Goal: Transaction & Acquisition: Purchase product/service

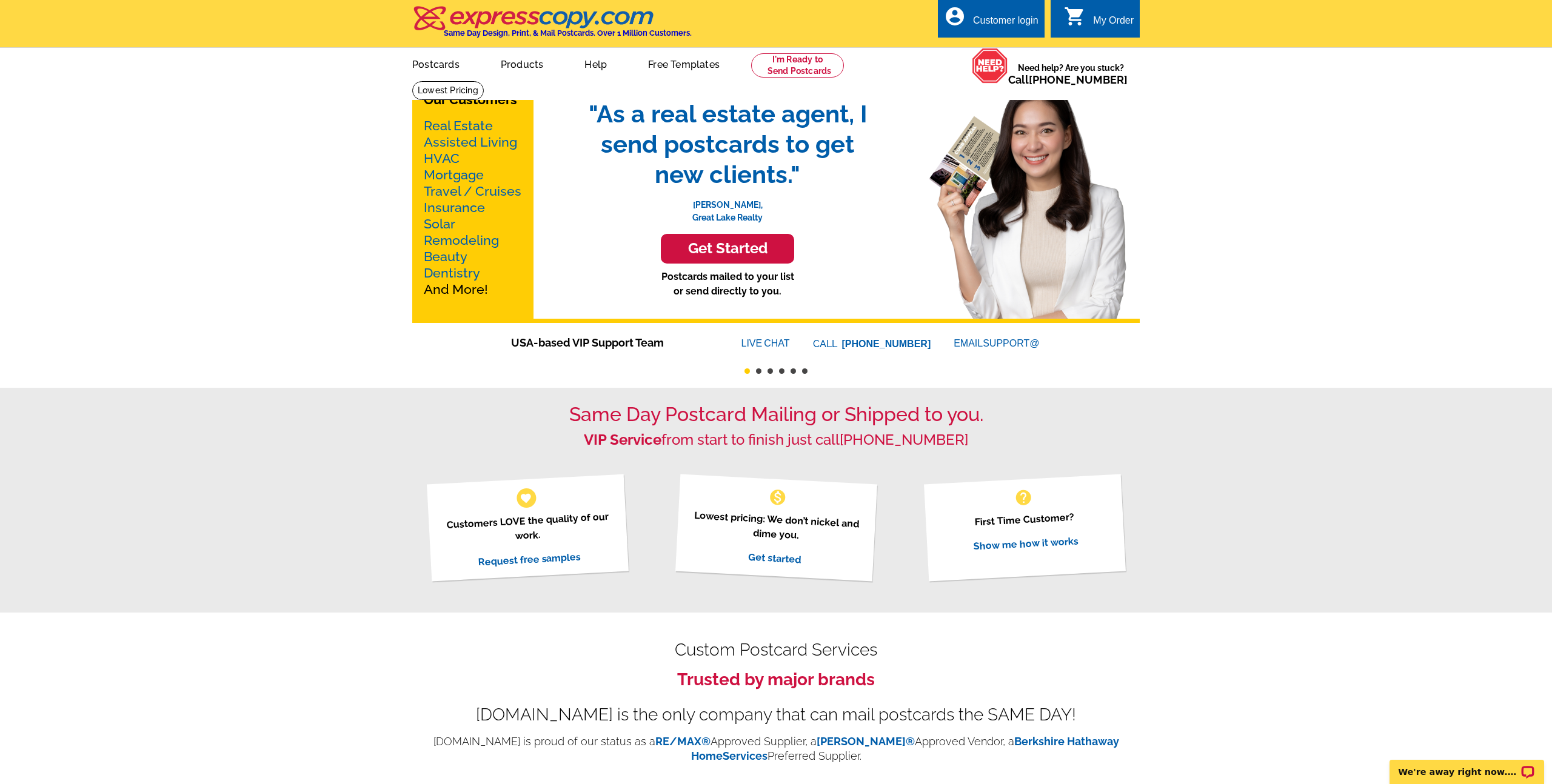
click at [282, 300] on div "Our Customers Real Estate Assisted Living HVAC Mortgage Travel / Cruises Insura…" at bounding box center [776, 784] width 1552 height 1406
click at [245, 455] on div "Same Day Postcard Mailing or Shipped to you. VIP Service from start to finish j…" at bounding box center [776, 500] width 1552 height 224
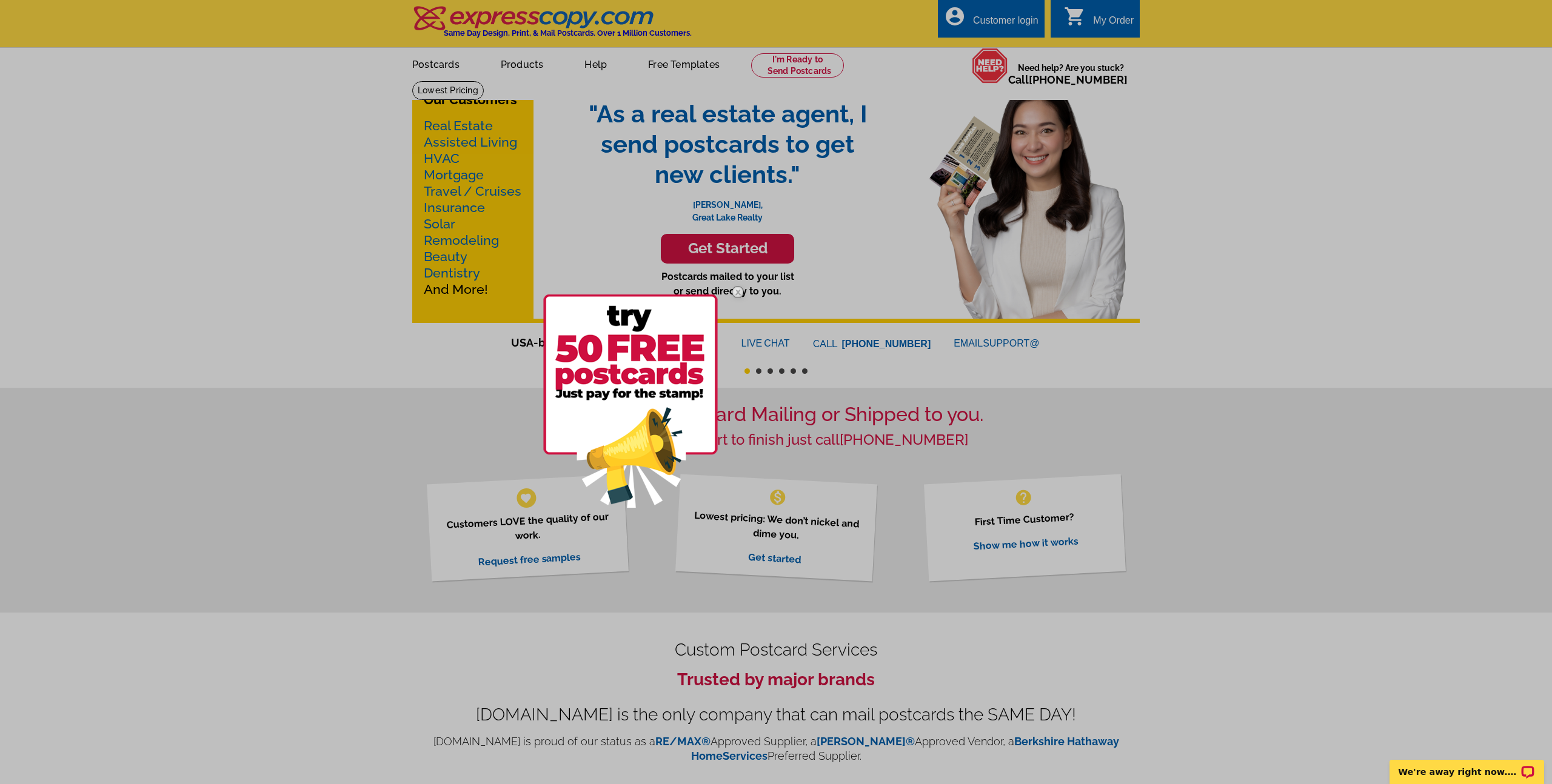
click at [740, 290] on img at bounding box center [737, 292] width 35 height 35
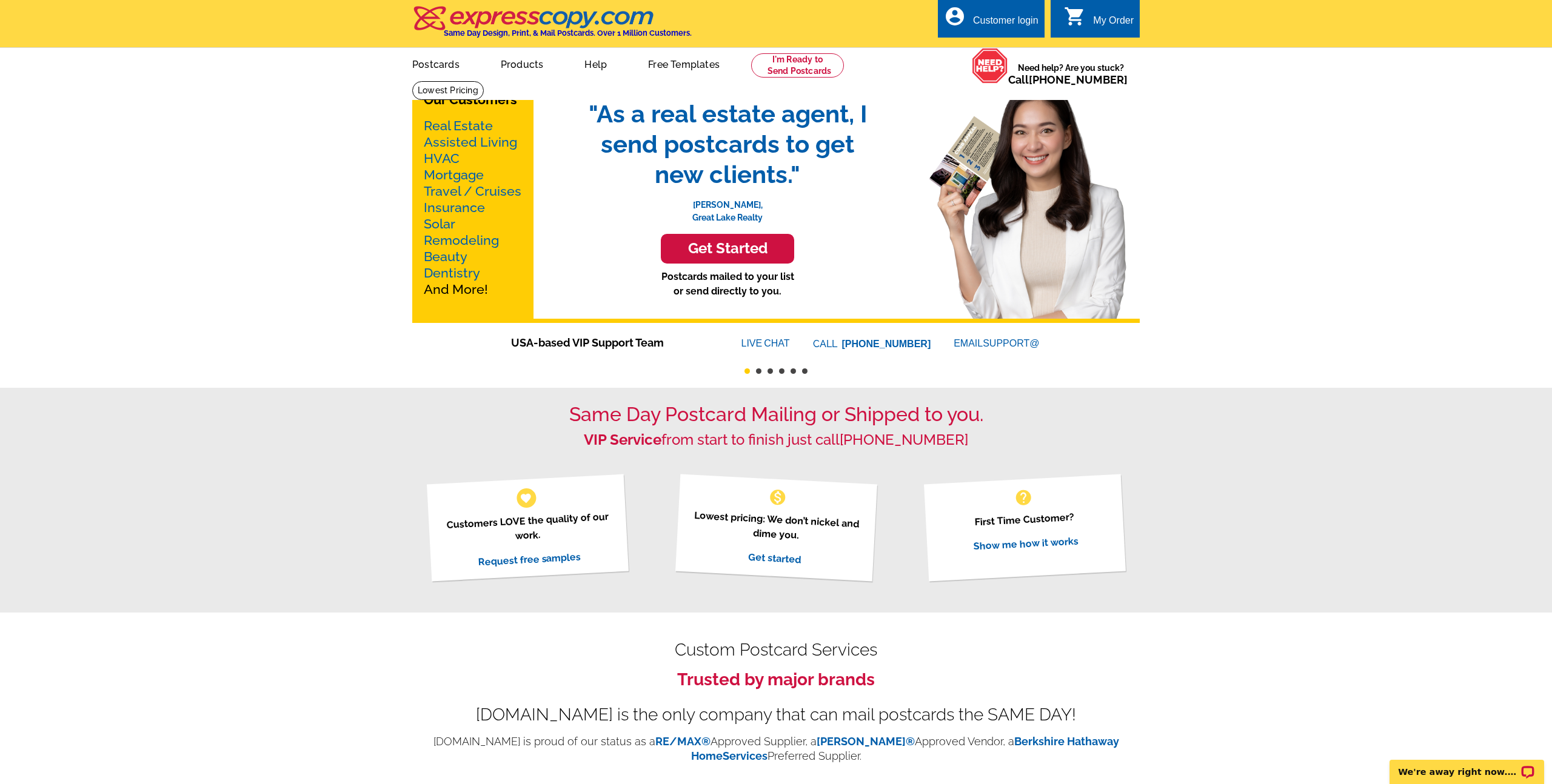
click at [737, 254] on h3 "Get Started" at bounding box center [727, 249] width 103 height 17
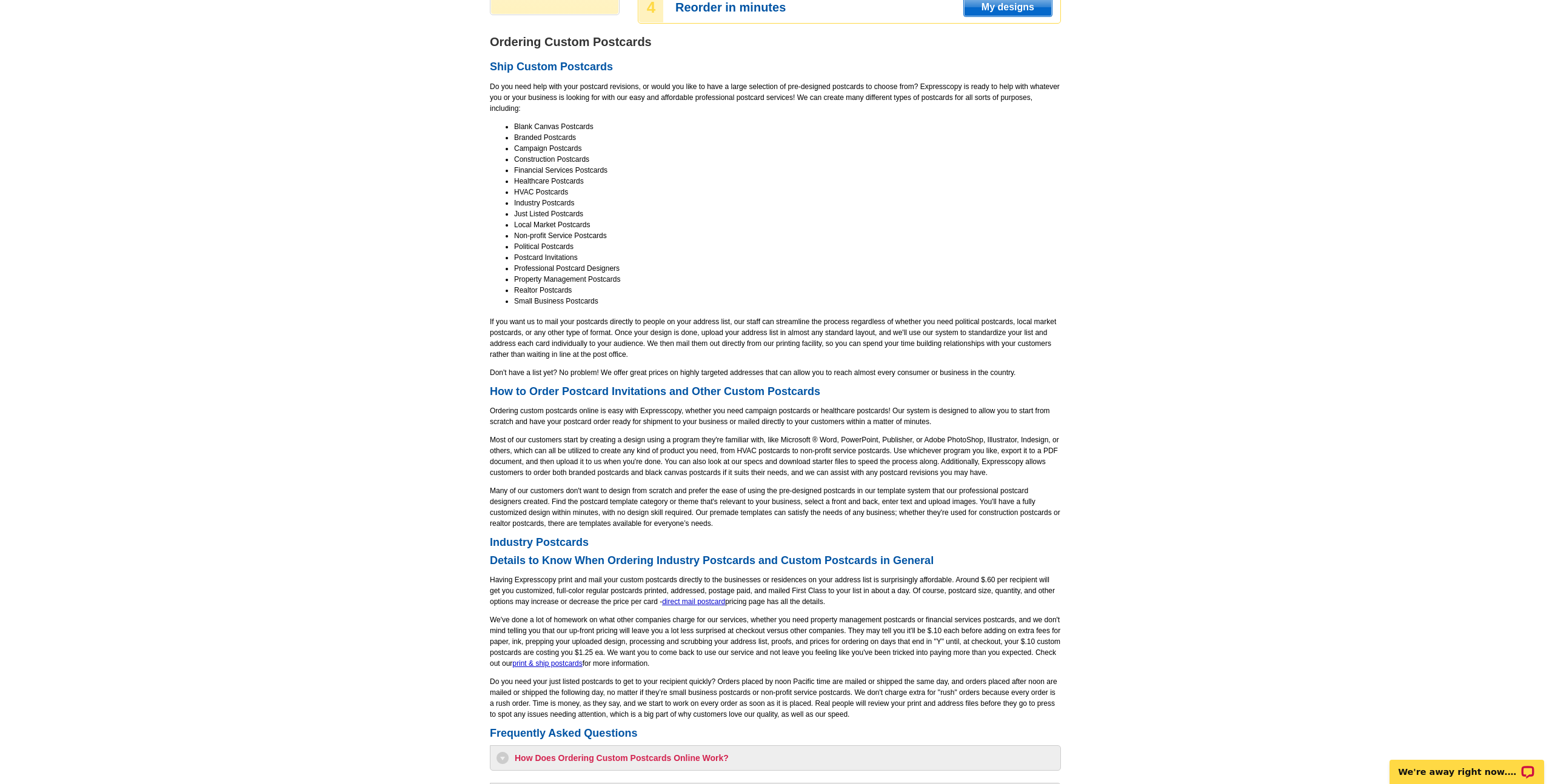
scroll to position [592, 0]
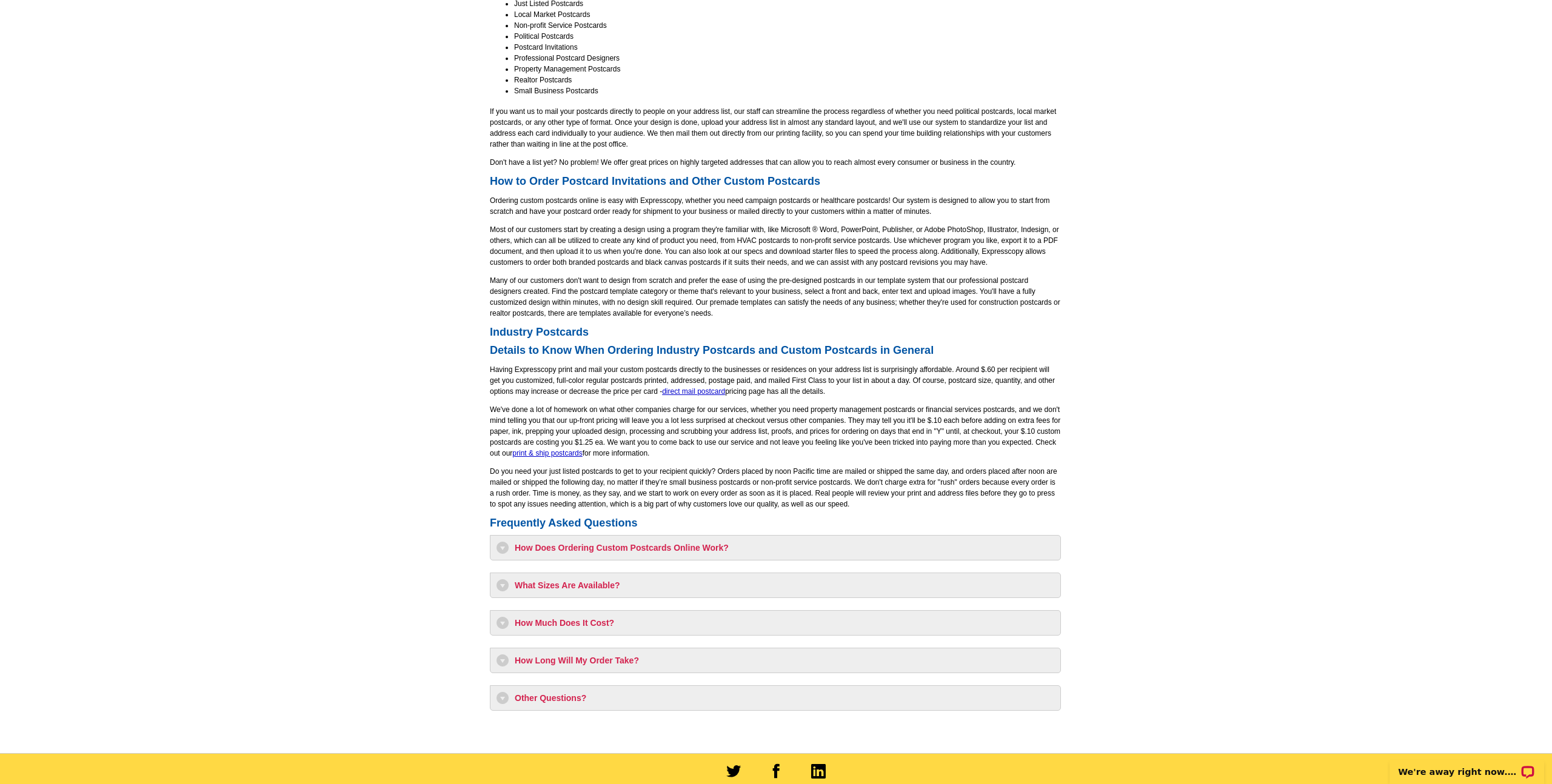
click at [594, 615] on div "How Much Does It Cost? Having [DOMAIN_NAME] print and mail your postcards direc…" at bounding box center [775, 622] width 571 height 25
click at [593, 622] on h3 "How Much Does It Cost?" at bounding box center [775, 622] width 558 height 12
select select "1"
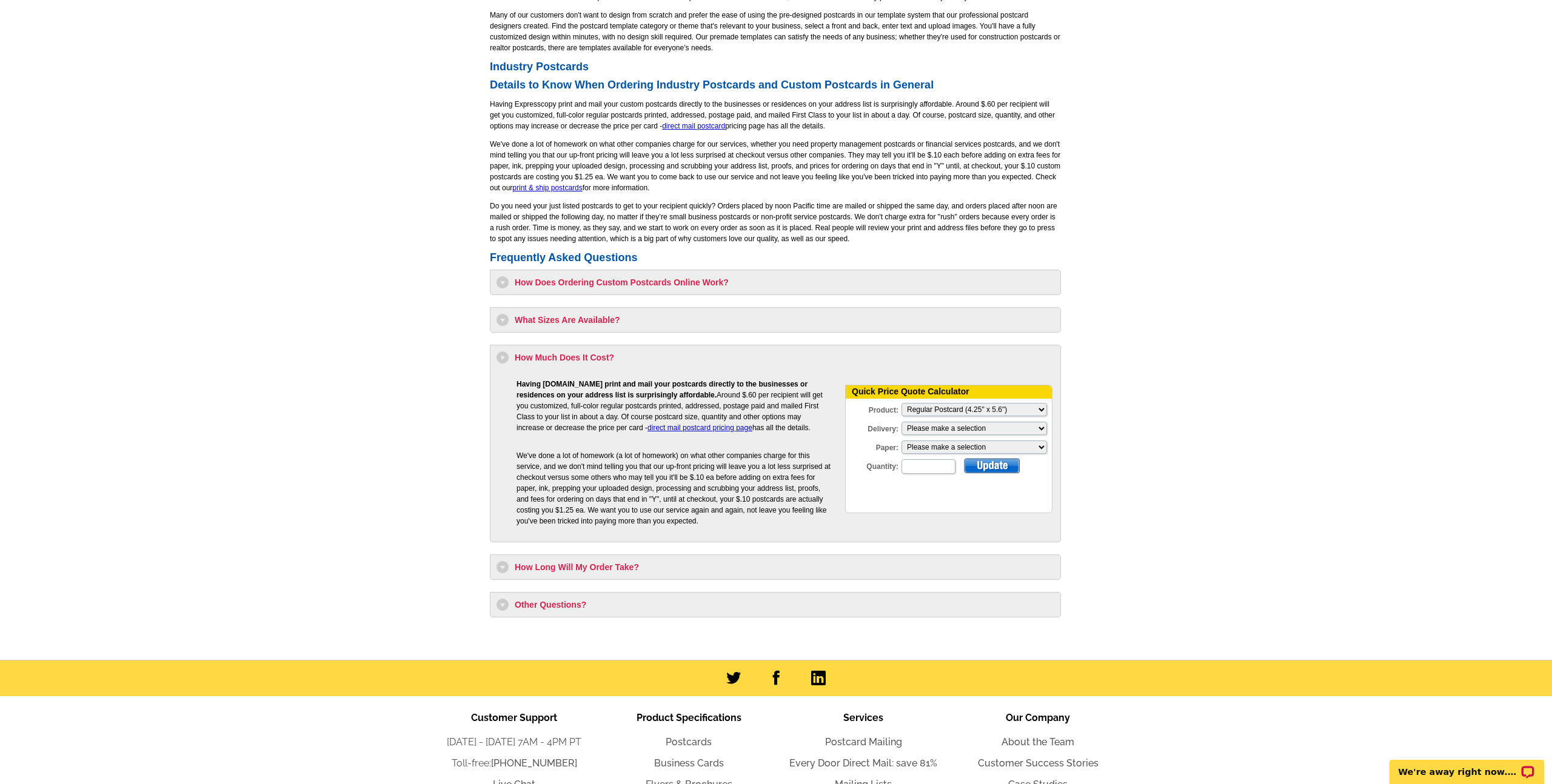
scroll to position [920, 0]
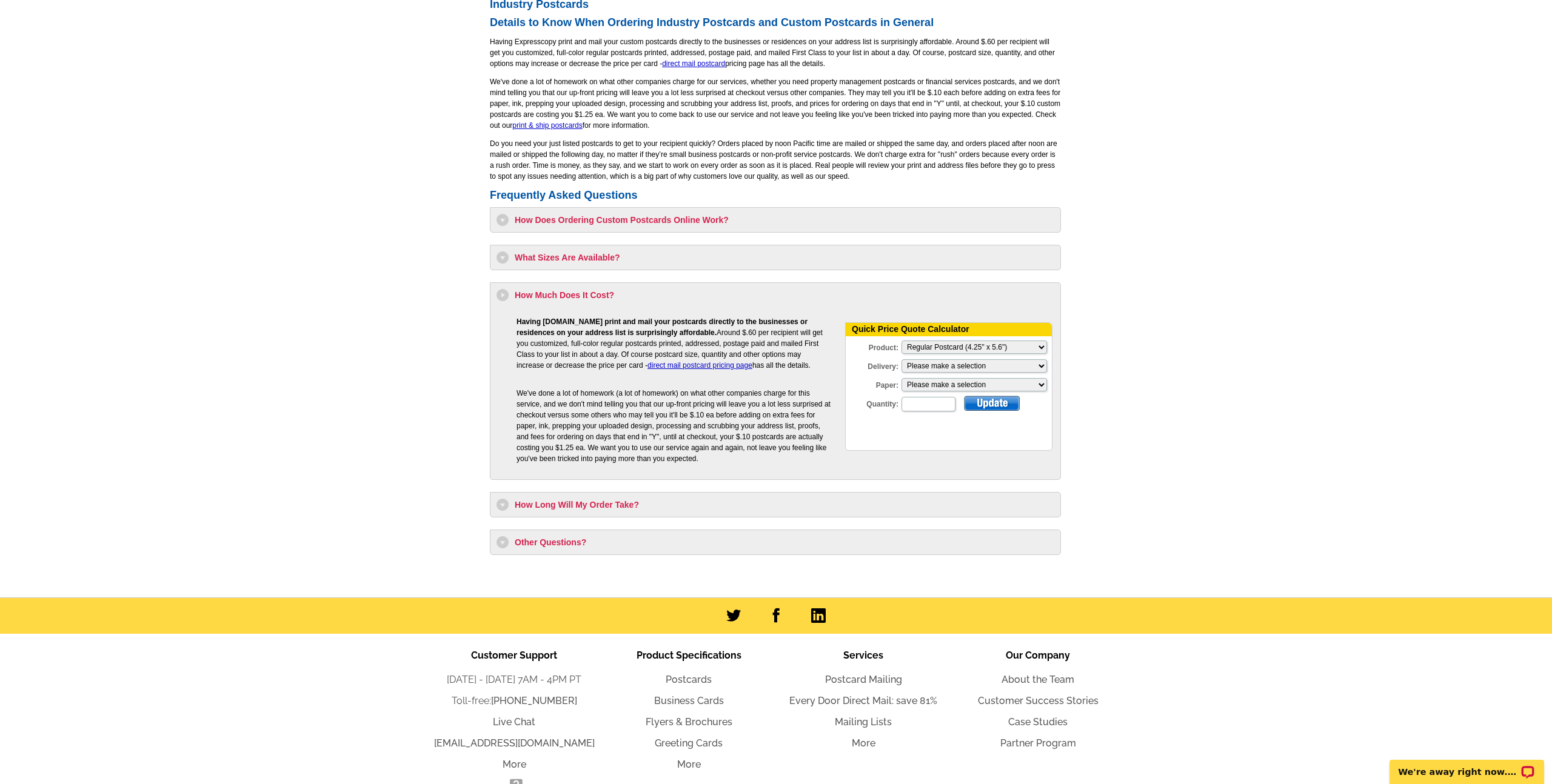
click at [1006, 349] on select "Please Make a Selection Jumbo Postcard (5.5" x 8.5") Regular Postcard (4.25" x …" at bounding box center [973, 347] width 145 height 13
click at [1016, 359] on select "Please make a selection Print + Address+USPS First Class Print-Only+Shipped To …" at bounding box center [973, 365] width 145 height 13
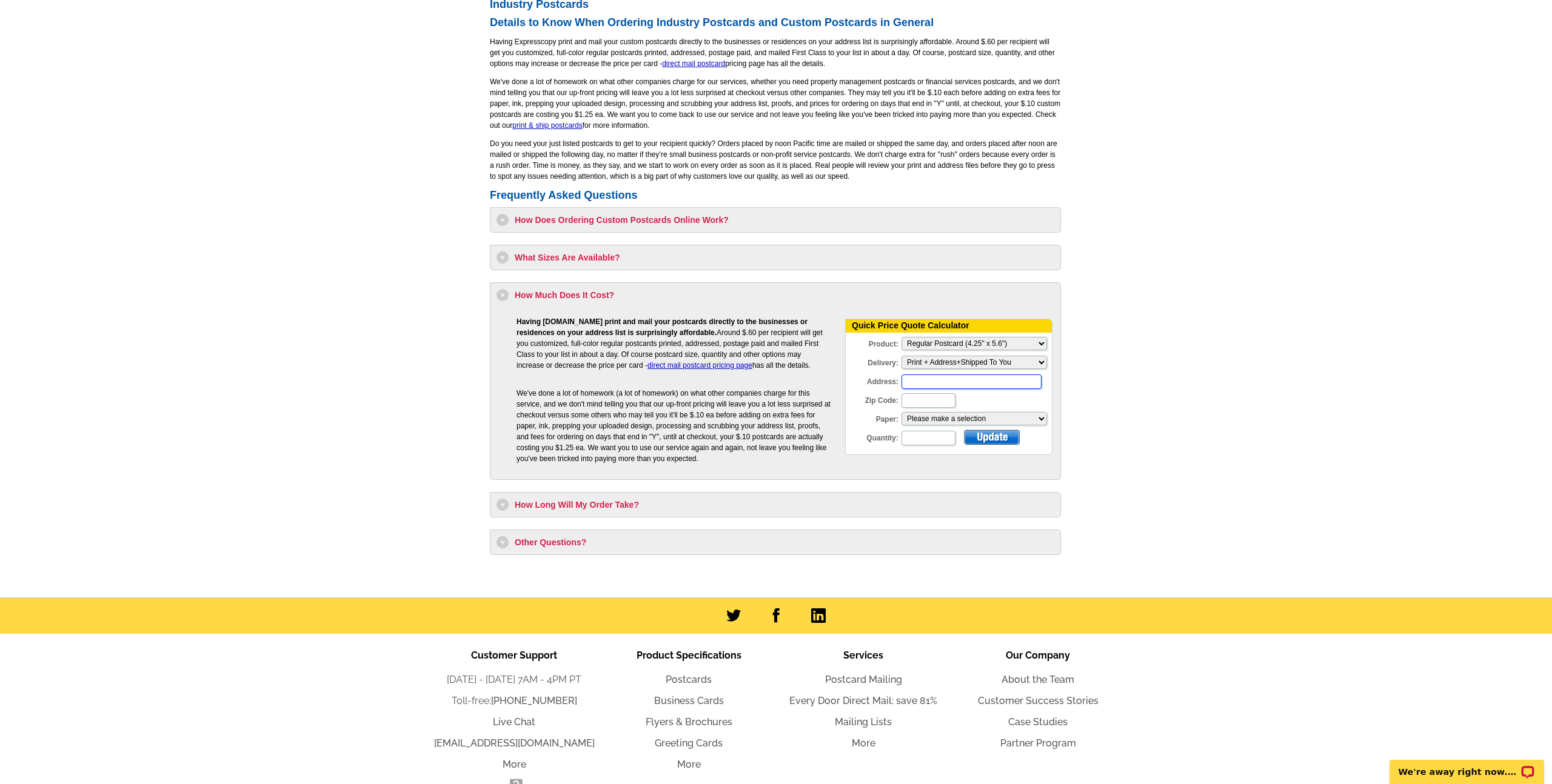
click at [914, 384] on input "Address:" at bounding box center [971, 382] width 140 height 15
type input "[STREET_ADDRESS]"
type input "90021"
click at [930, 418] on select "Please make a selection Recyclable Board Uncoated Cover Stock" at bounding box center [973, 419] width 145 height 13
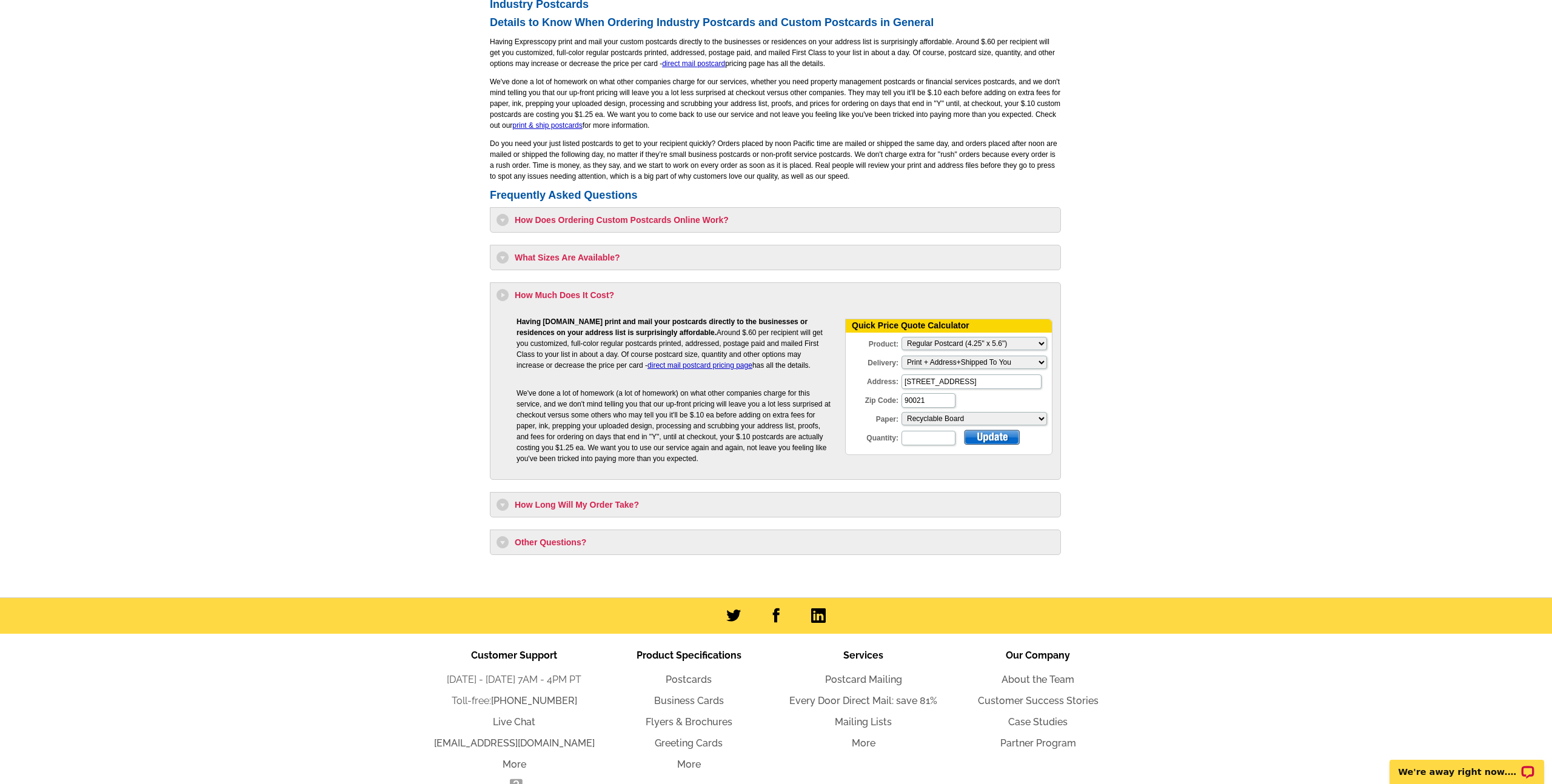
select select "3"
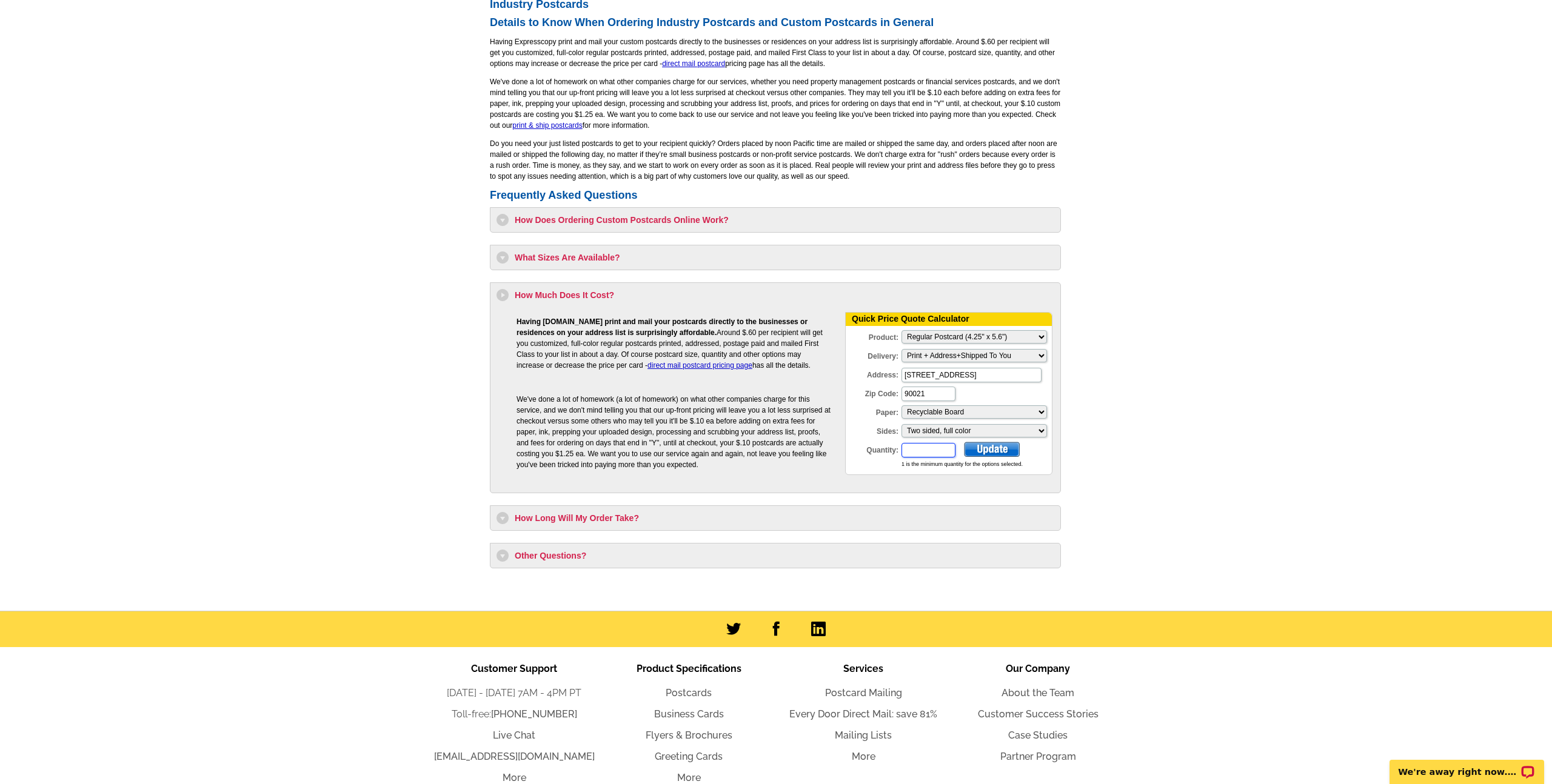
click at [922, 450] on input "Quantity:" at bounding box center [928, 450] width 54 height 15
click at [1053, 455] on table "Having [DOMAIN_NAME] print and mail your postcards directly to the businesses o…" at bounding box center [775, 397] width 558 height 180
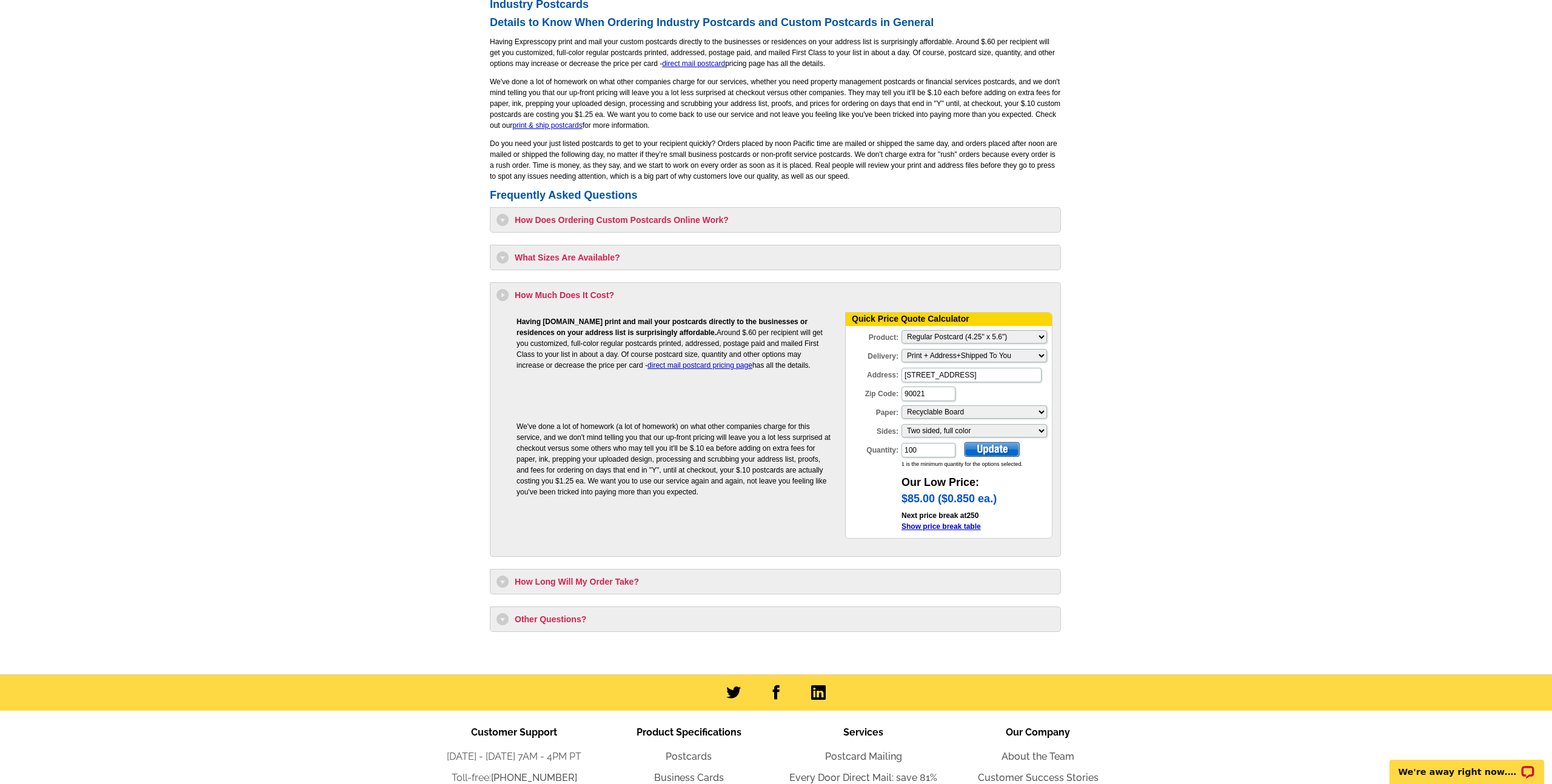
click at [981, 456] on div at bounding box center [991, 448] width 56 height 15
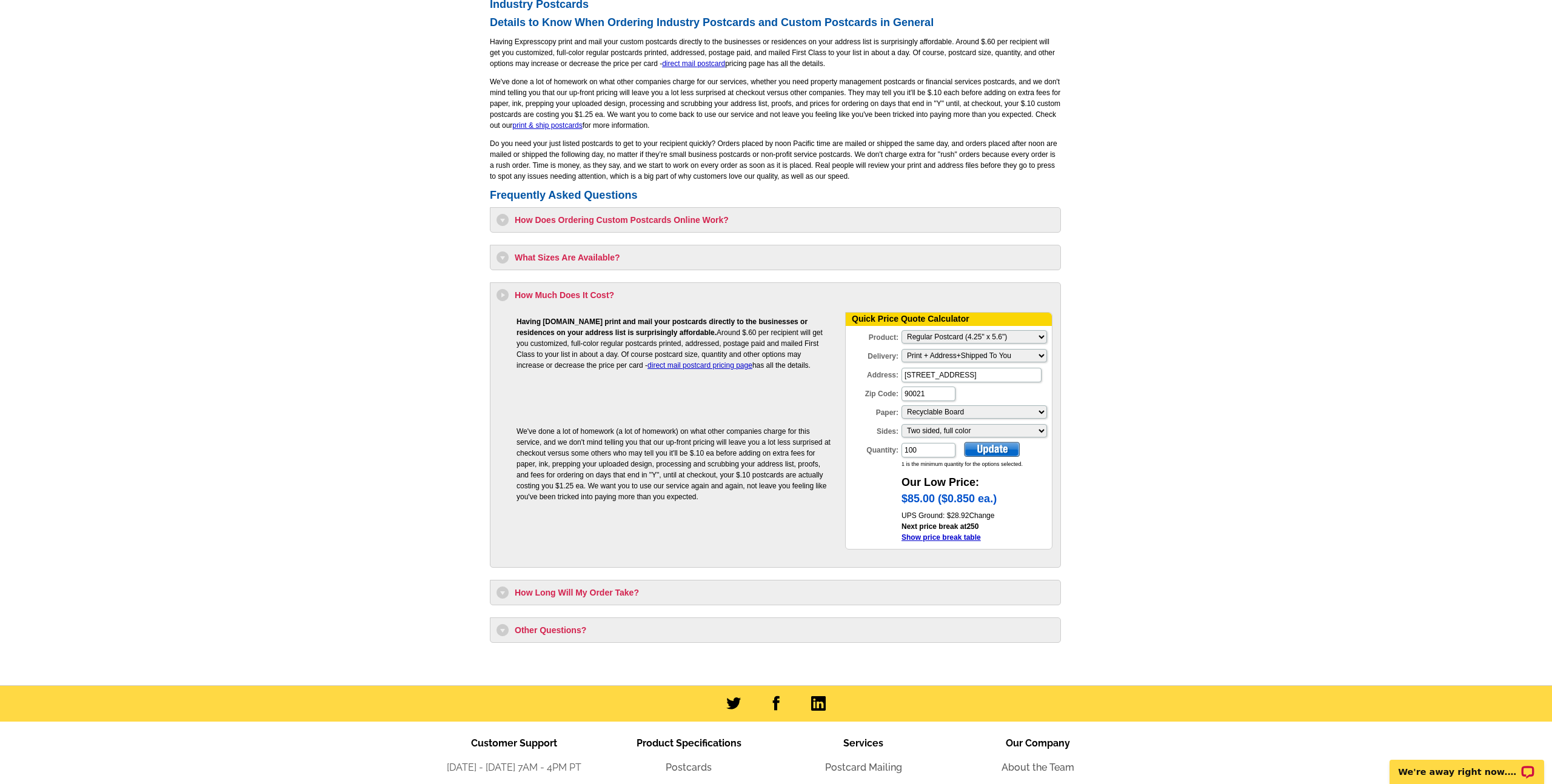
drag, startPoint x: 1237, startPoint y: 481, endPoint x: 1245, endPoint y: 471, distance: 12.8
drag, startPoint x: 931, startPoint y: 458, endPoint x: 846, endPoint y: 447, distance: 85.7
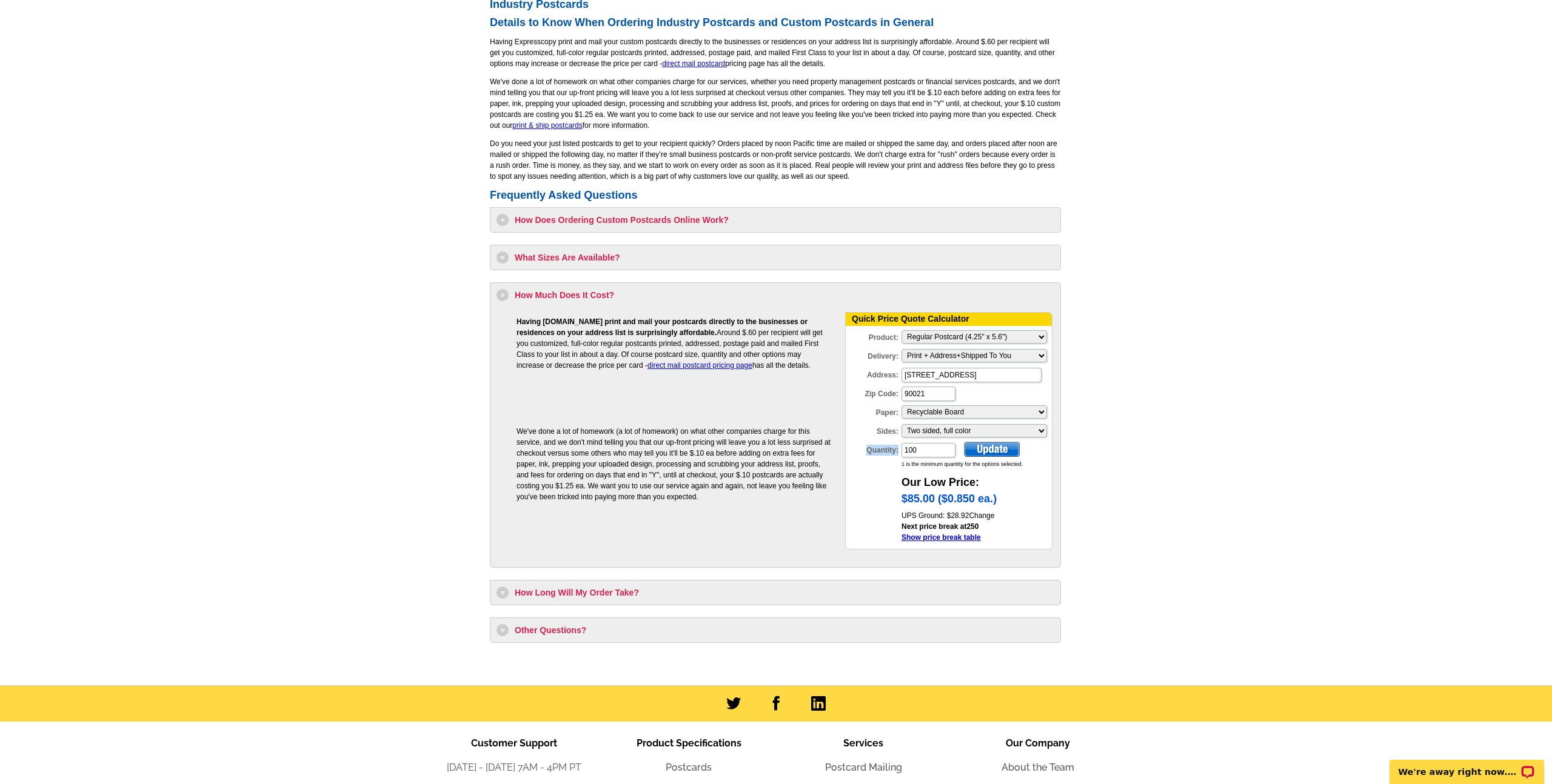
click at [846, 447] on div "Quantity: 100" at bounding box center [900, 450] width 111 height 17
click at [908, 453] on input "100" at bounding box center [928, 450] width 54 height 15
drag, startPoint x: 917, startPoint y: 452, endPoint x: 891, endPoint y: 445, distance: 26.9
click at [891, 445] on div "Quantity: 100" at bounding box center [900, 450] width 111 height 17
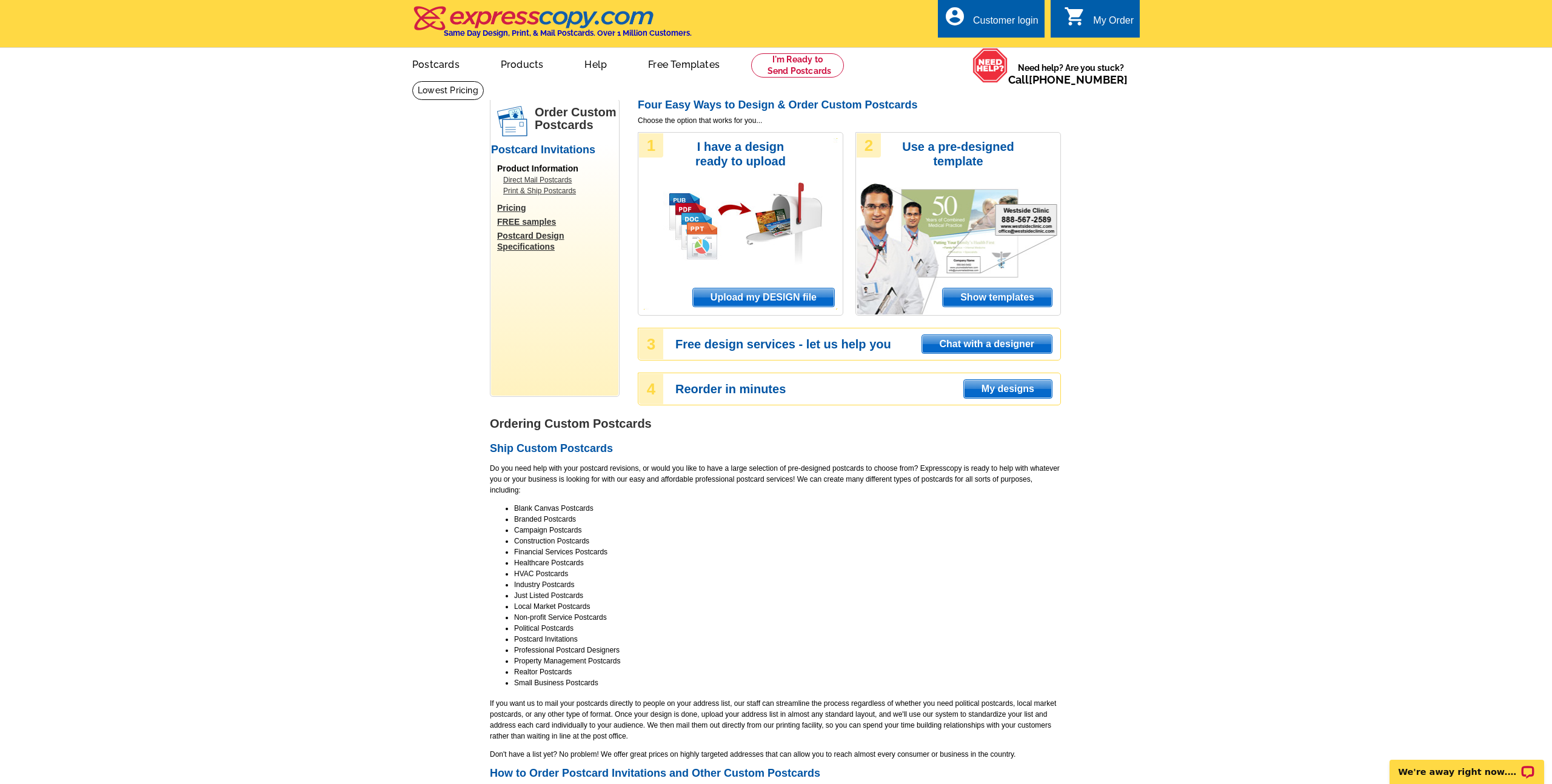
drag, startPoint x: 1205, startPoint y: 357, endPoint x: 1149, endPoint y: 237, distance: 132.4
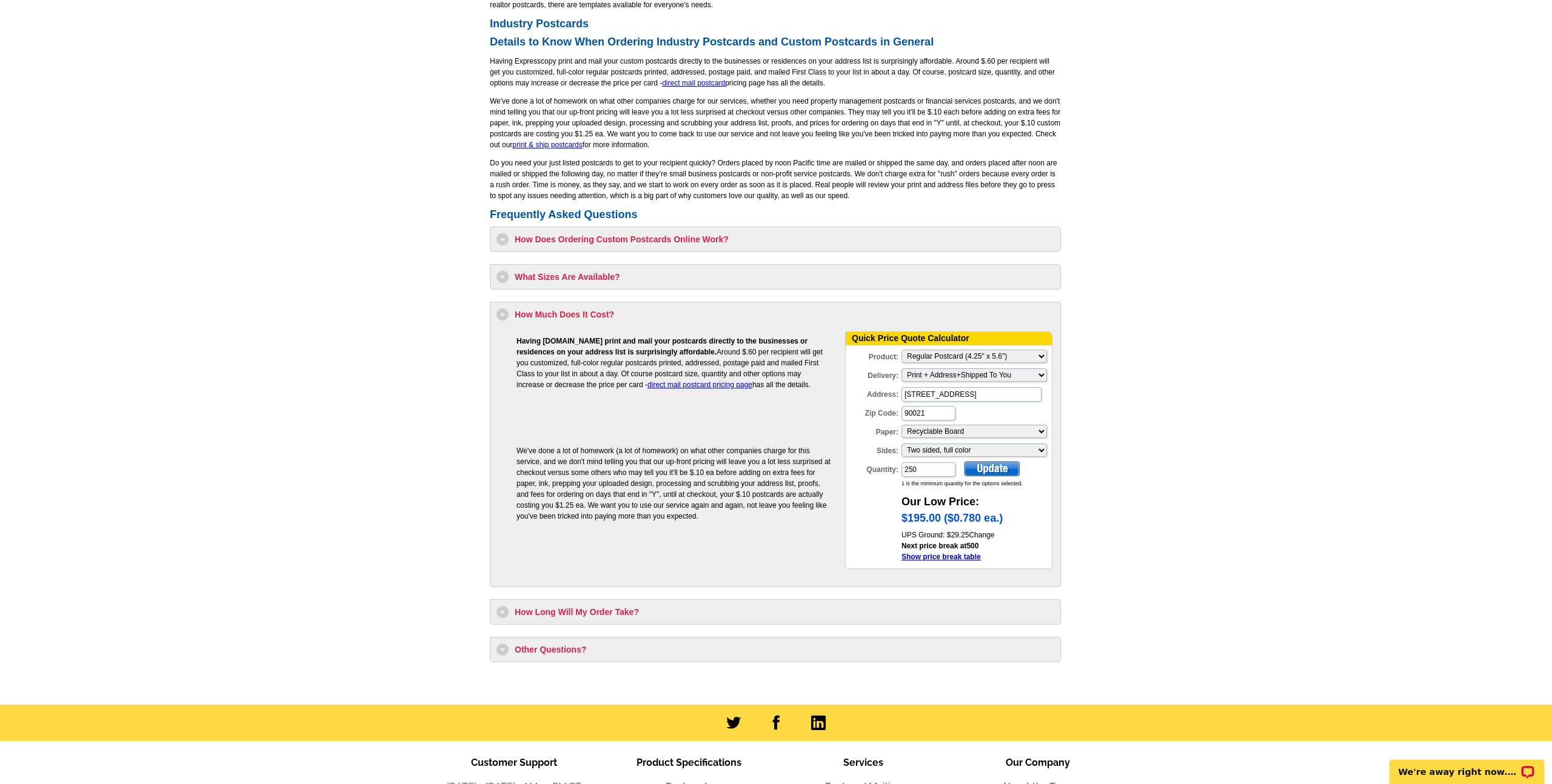
scroll to position [1079, 0]
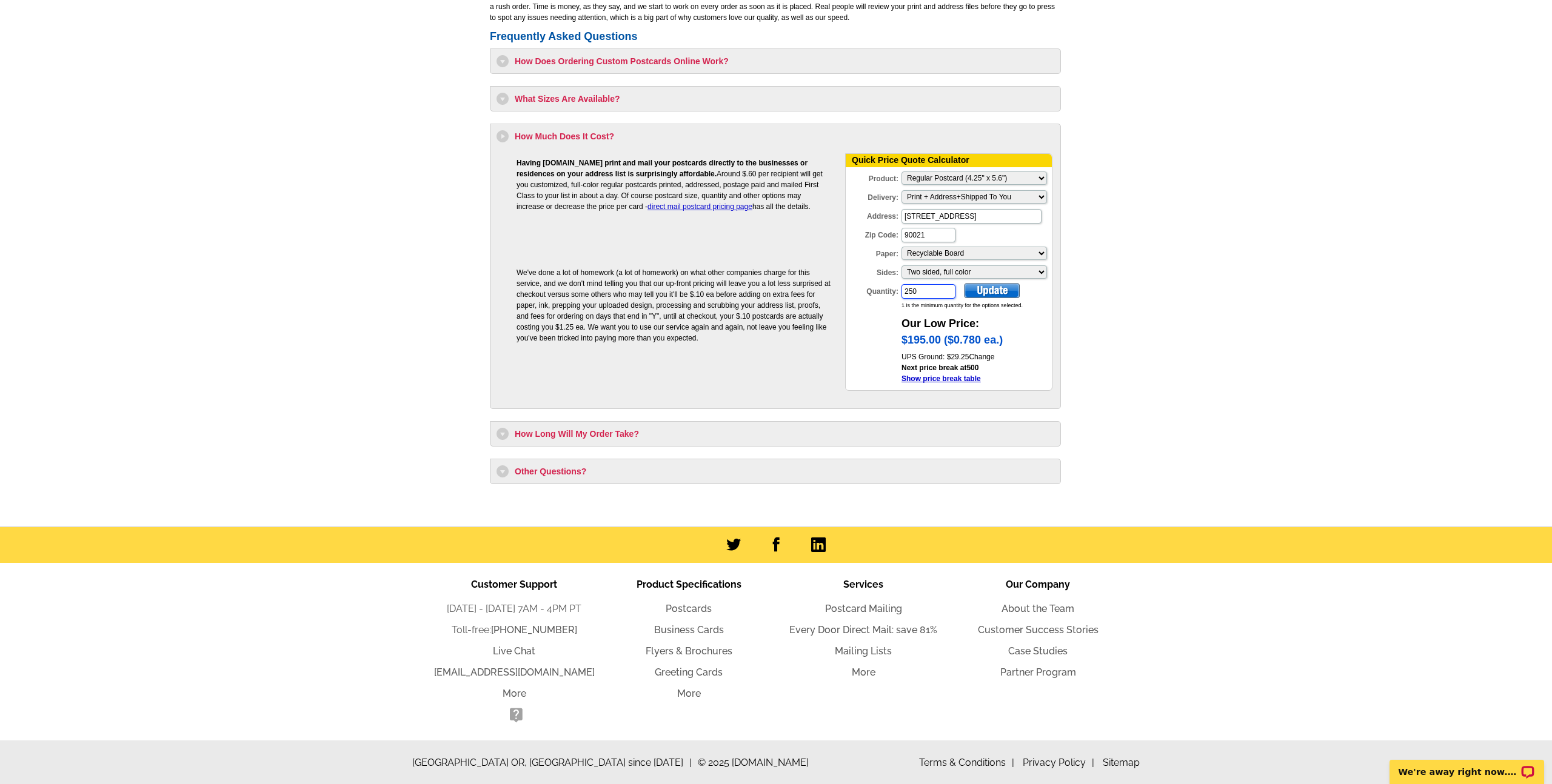
click at [860, 288] on div "Quantity: 250" at bounding box center [900, 292] width 111 height 17
type input "50"
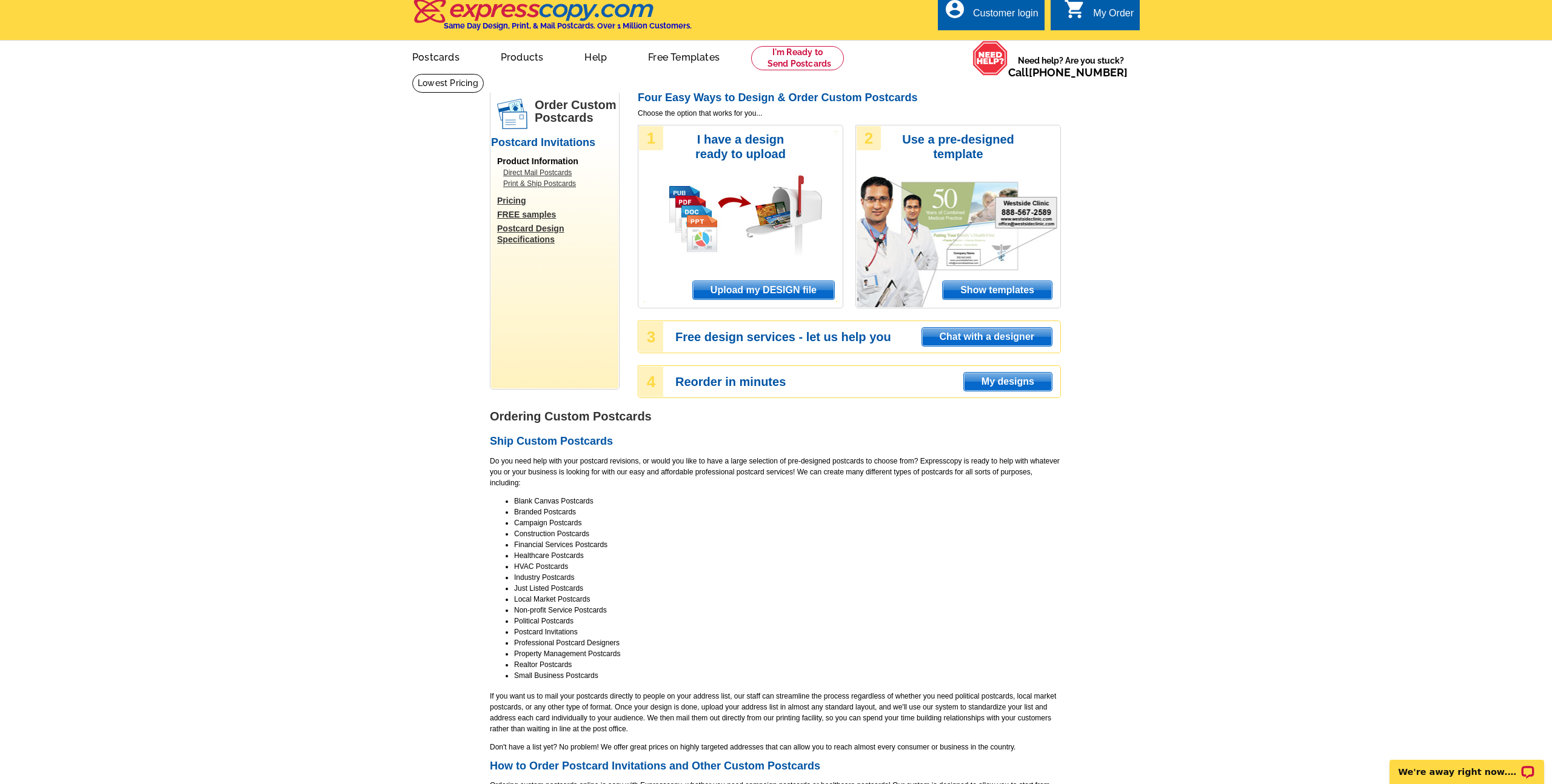
scroll to position [23, 0]
